Goal: Navigation & Orientation: Locate item on page

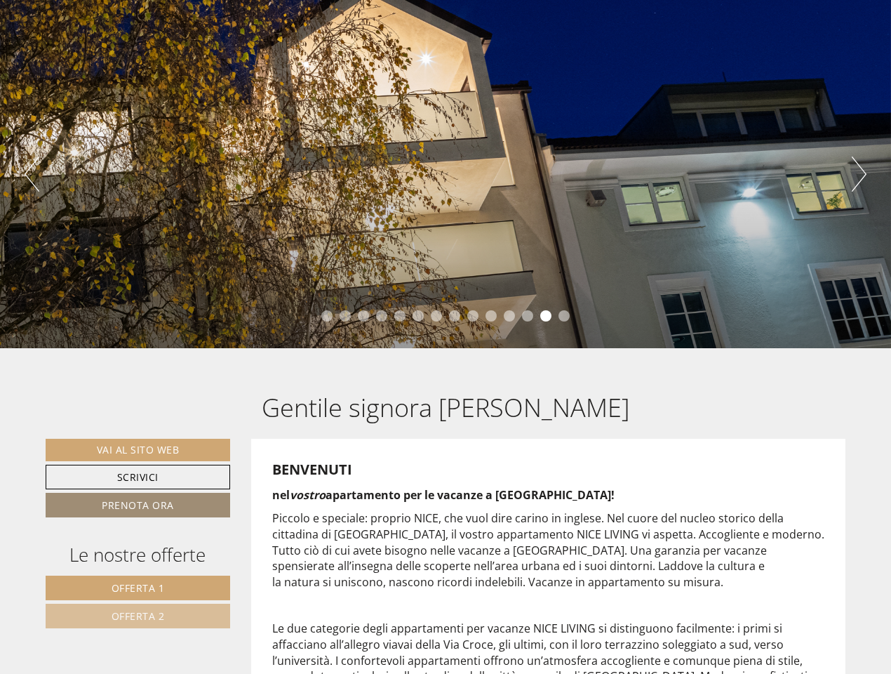
click at [446, 337] on div "Previous Next 1 2 3 4 5 6 7 8 9 10 11 12 13 14" at bounding box center [445, 174] width 891 height 348
click at [32, 174] on button "Previous" at bounding box center [32, 173] width 15 height 35
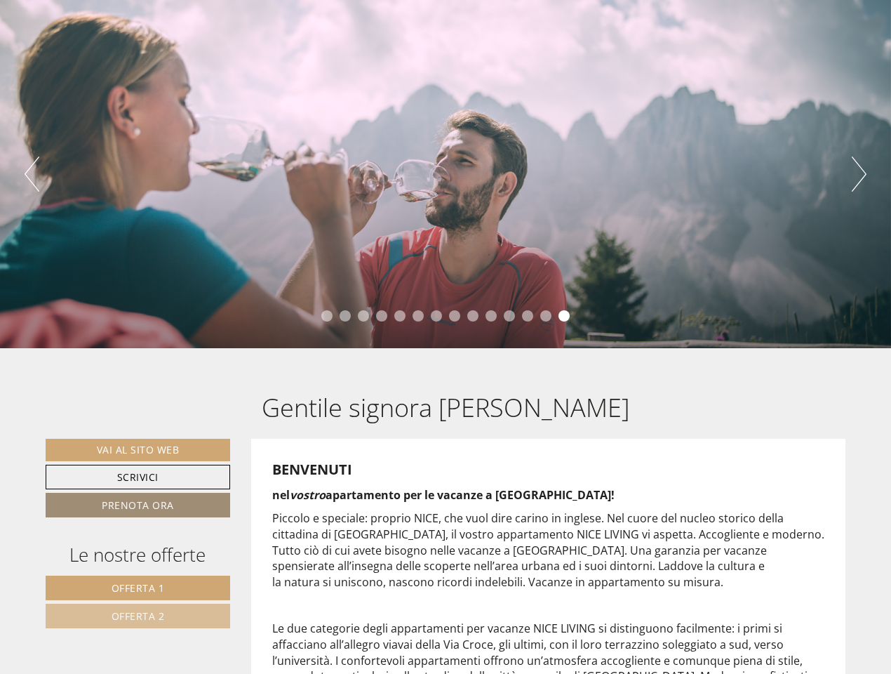
click at [446, 174] on div "Previous Next 1 2 3 4 5 6 7 8 9 10 11 12 13 14" at bounding box center [445, 174] width 891 height 348
click at [859, 174] on button "Next" at bounding box center [859, 173] width 15 height 35
click at [327, 316] on li "1" at bounding box center [326, 315] width 11 height 11
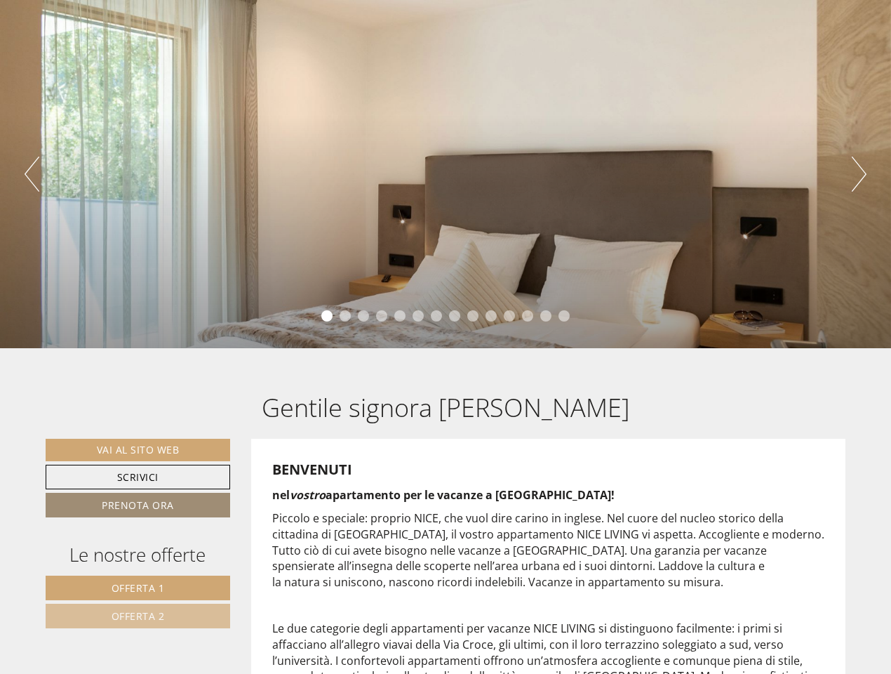
click at [345, 316] on li "2" at bounding box center [345, 315] width 11 height 11
click at [363, 316] on li "3" at bounding box center [363, 315] width 11 height 11
click at [382, 316] on li "4" at bounding box center [381, 315] width 11 height 11
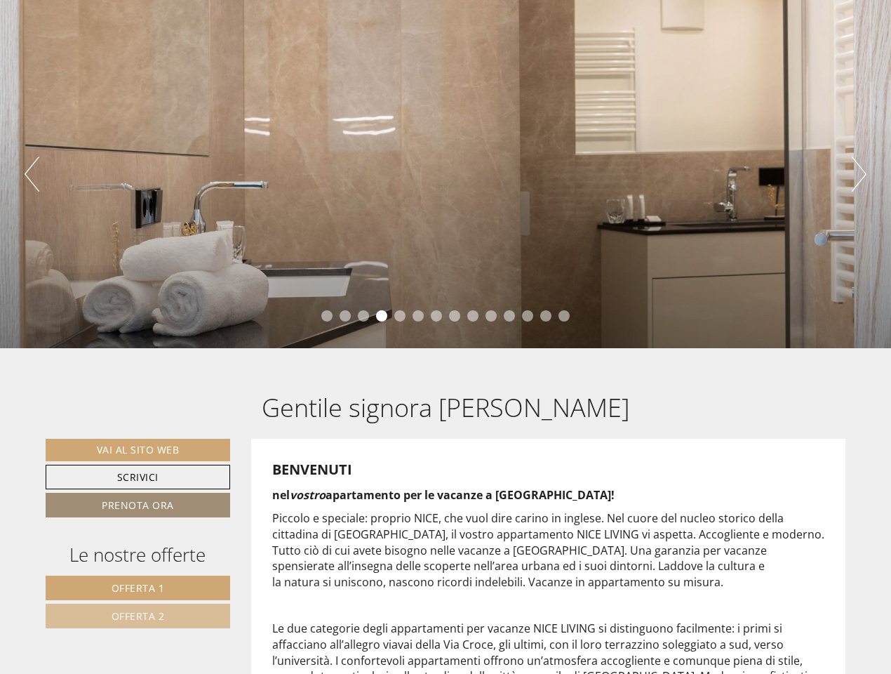
click at [400, 316] on li "5" at bounding box center [399, 315] width 11 height 11
click at [418, 316] on li "6" at bounding box center [418, 315] width 11 height 11
